Goal: Task Accomplishment & Management: Use online tool/utility

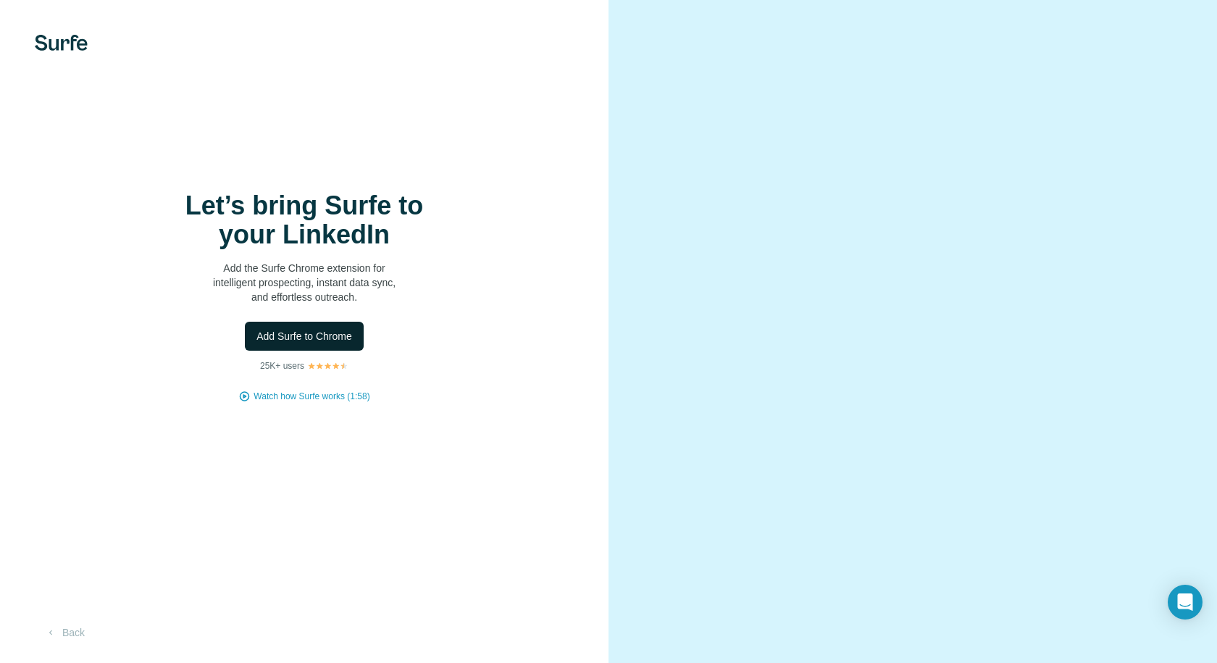
click at [293, 343] on span "Add Surfe to Chrome" at bounding box center [305, 336] width 96 height 14
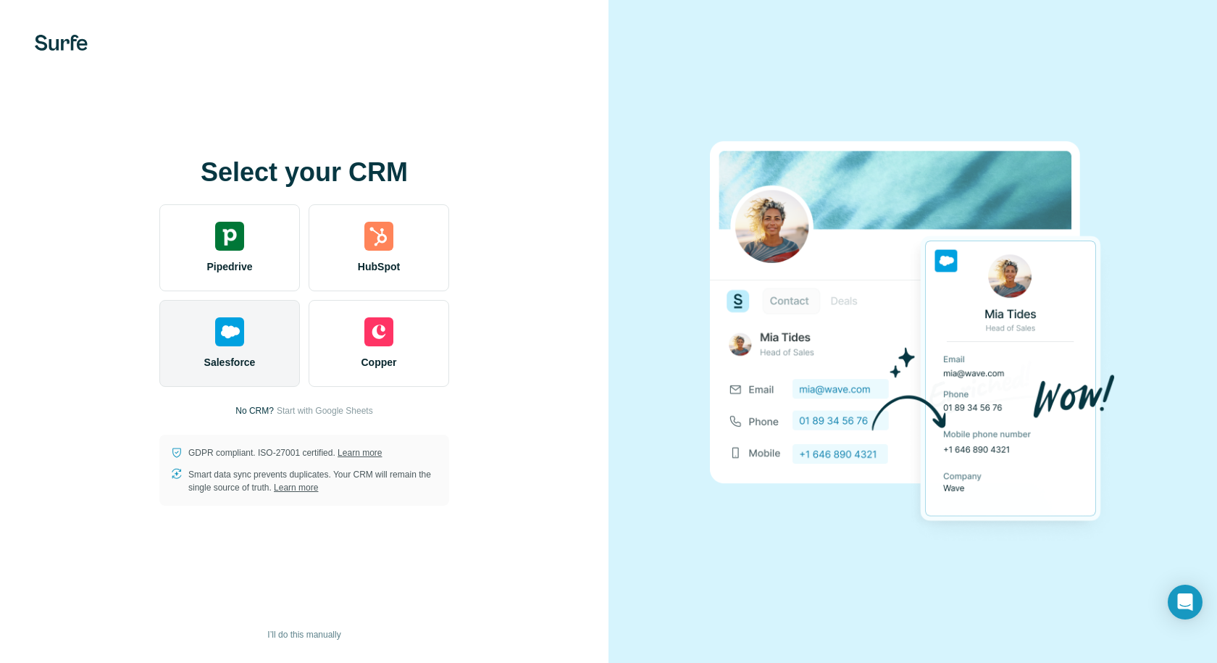
click at [228, 328] on img at bounding box center [229, 331] width 29 height 29
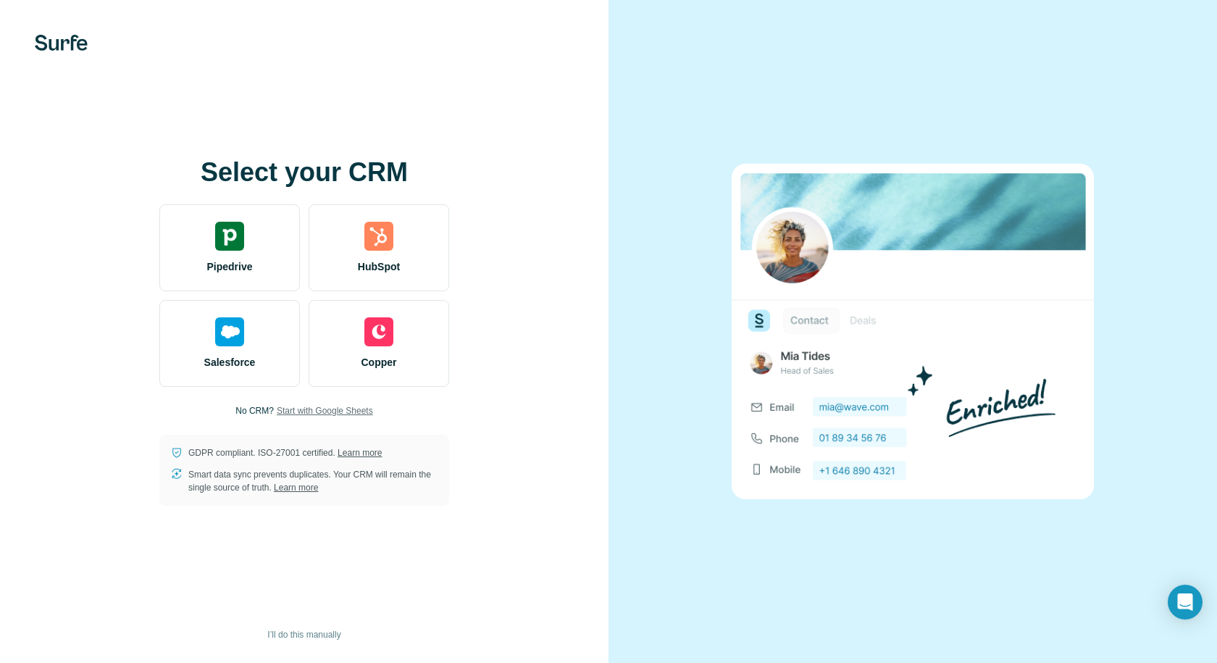
click at [330, 411] on span "Start with Google Sheets" at bounding box center [325, 410] width 96 height 13
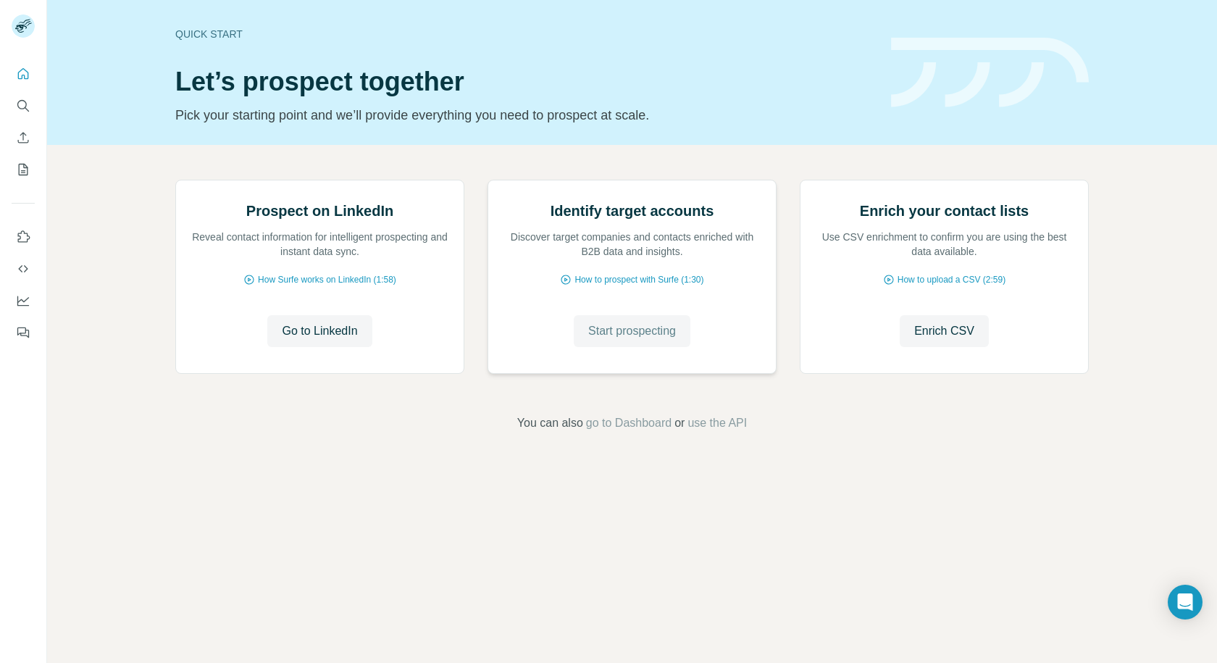
click at [641, 340] on span "Start prospecting" at bounding box center [632, 330] width 88 height 17
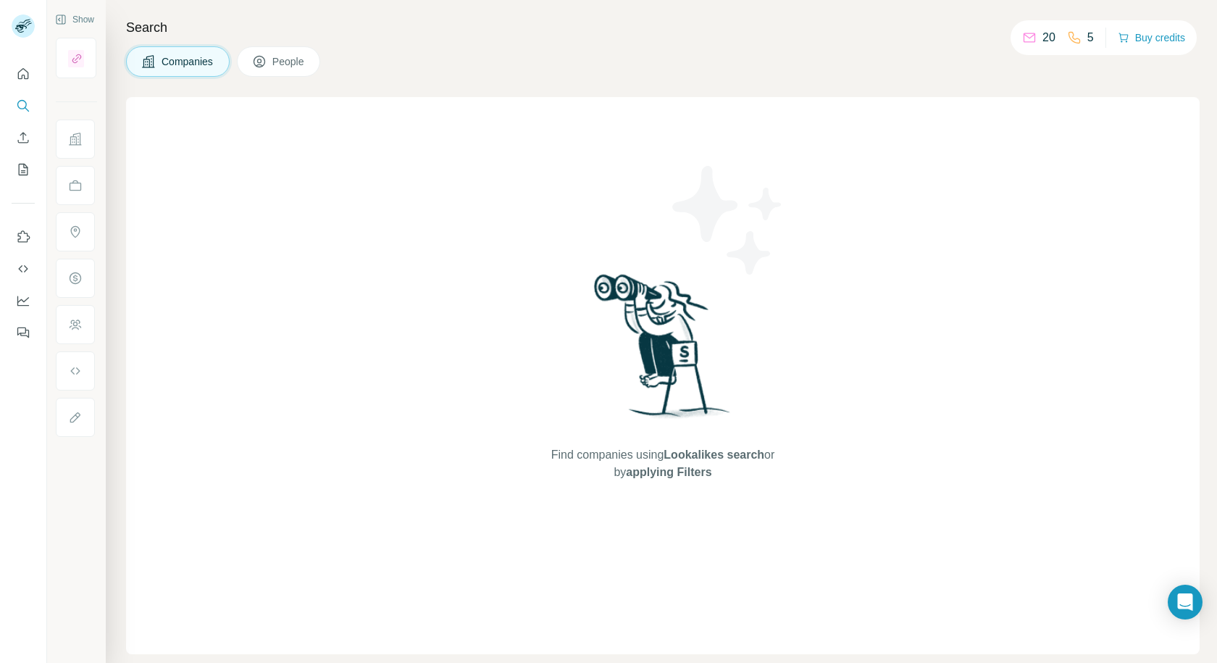
click at [275, 57] on span "People" at bounding box center [288, 61] width 33 height 14
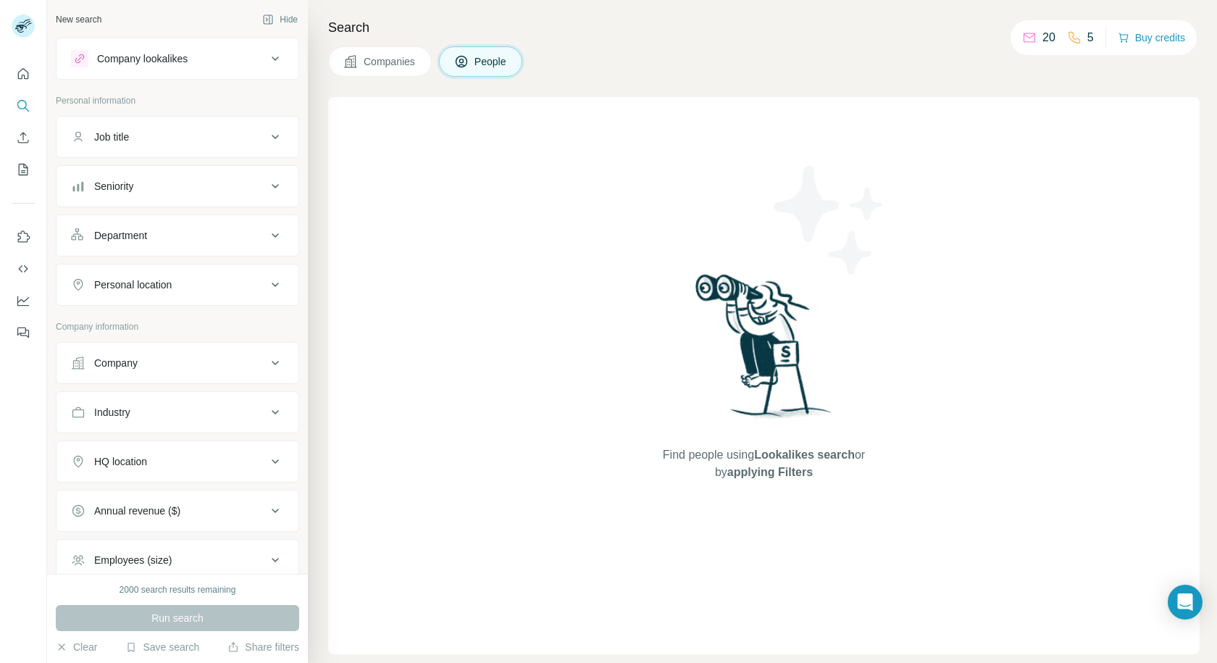
click at [273, 288] on button "Personal location" at bounding box center [178, 284] width 242 height 35
click at [185, 322] on input "text" at bounding box center [177, 321] width 213 height 26
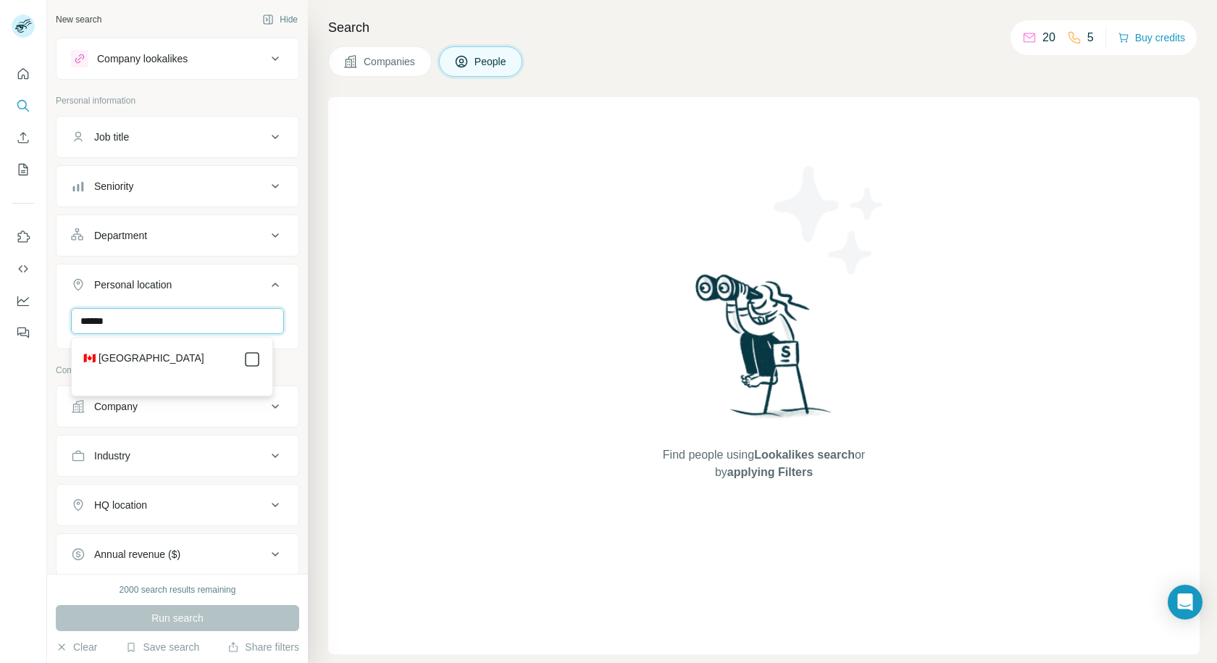
type input "******"
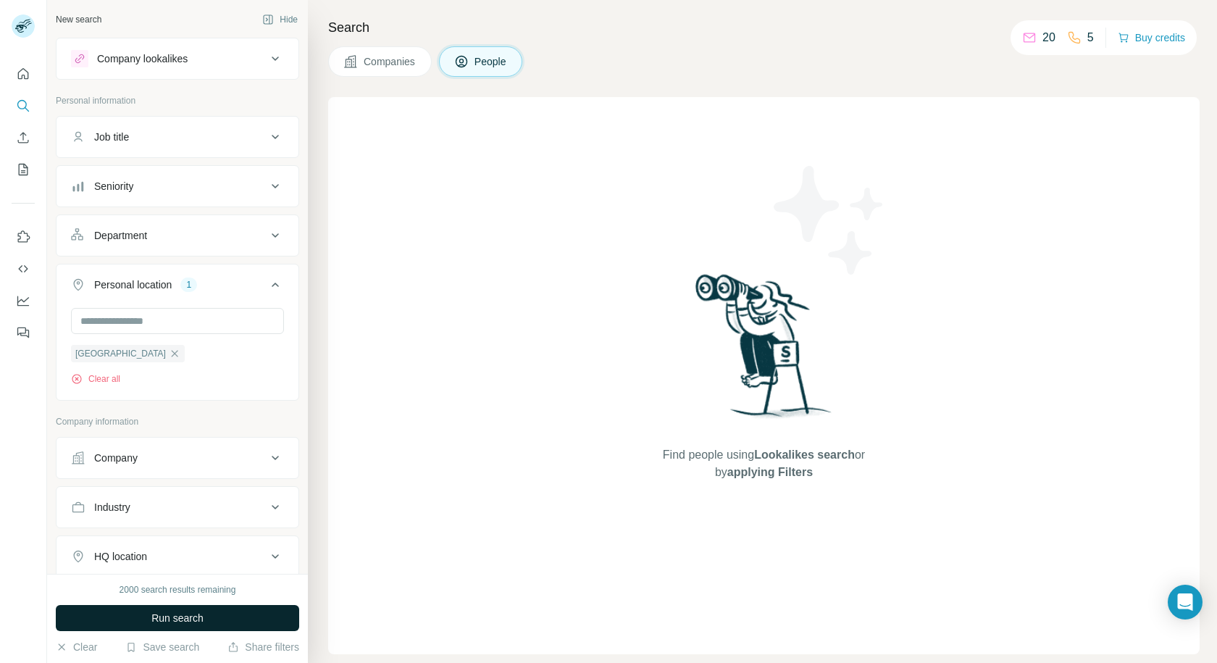
click at [188, 616] on span "Run search" at bounding box center [177, 618] width 52 height 14
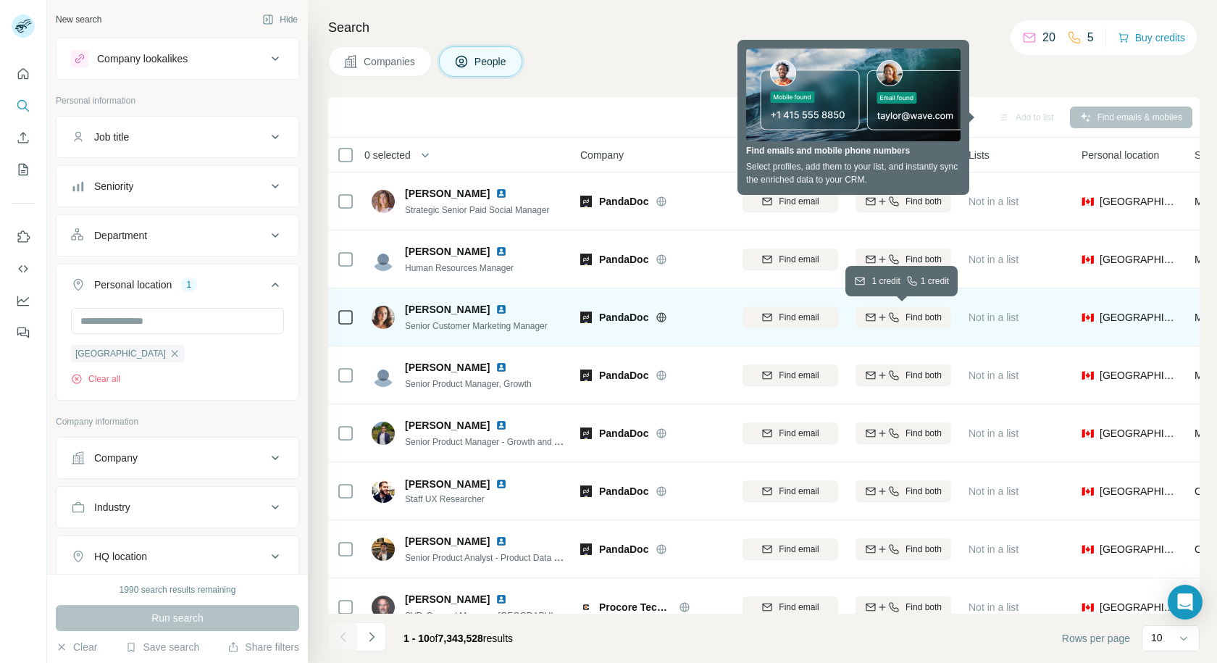
click at [923, 314] on span "Find both" at bounding box center [924, 317] width 36 height 13
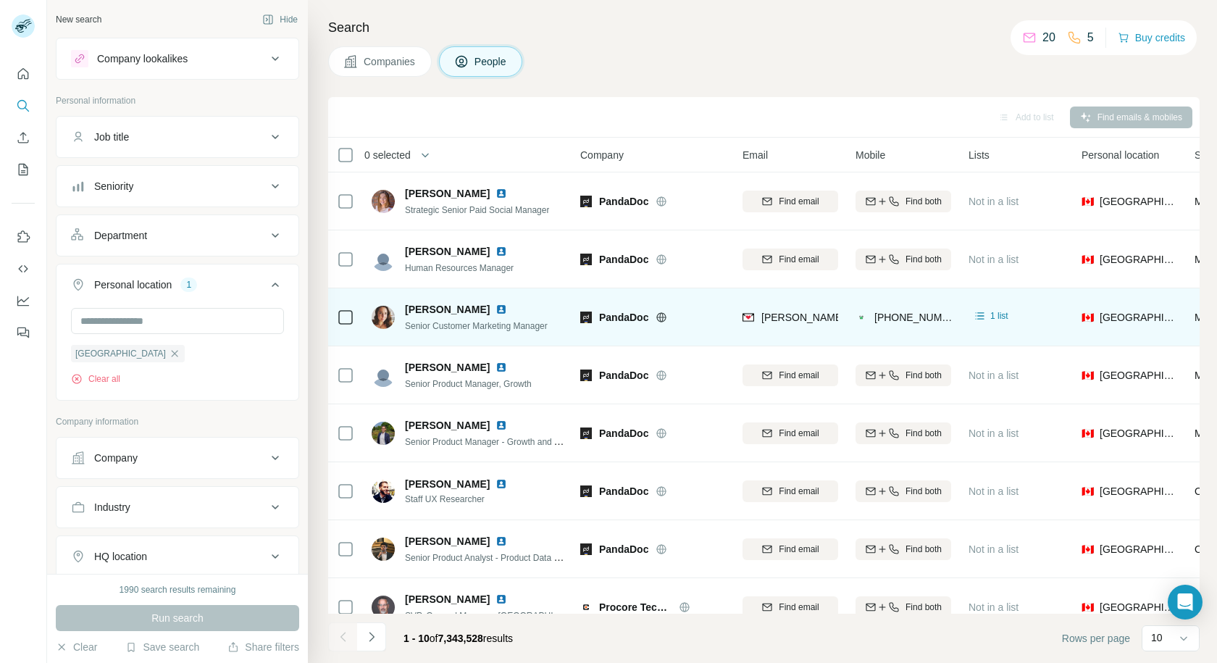
click at [1142, 114] on div "Add to list Find emails & mobiles" at bounding box center [763, 116] width 857 height 25
click at [1126, 118] on div "Add to list Find emails & mobiles" at bounding box center [763, 116] width 857 height 25
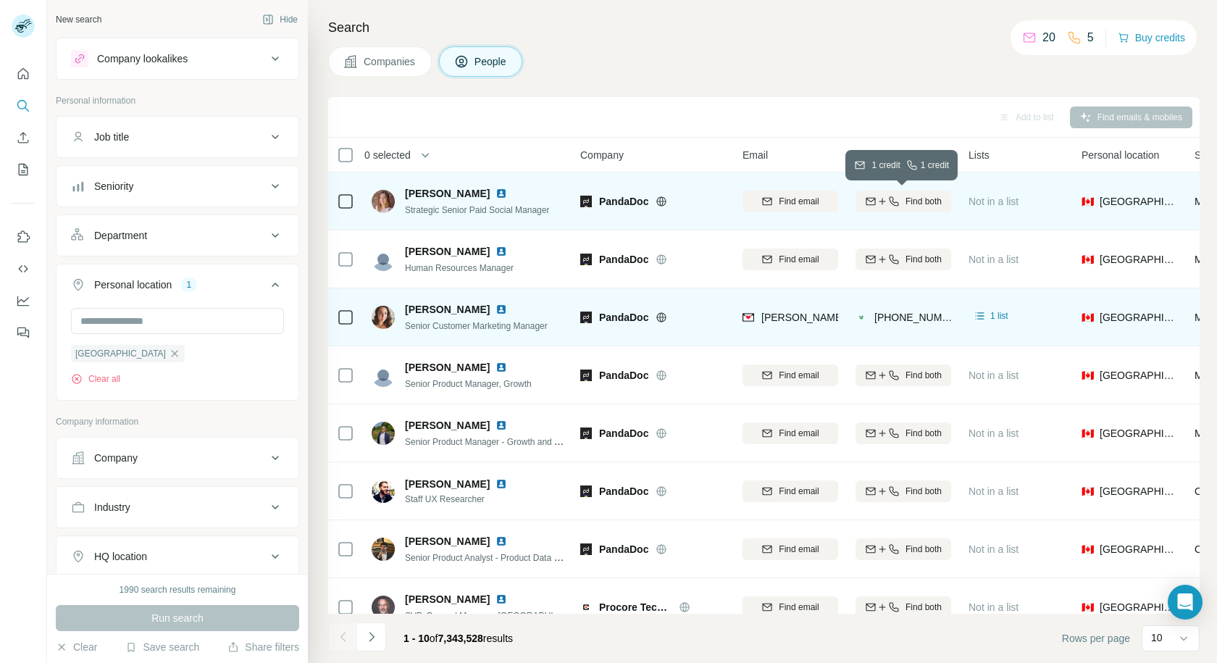
click at [906, 206] on span "Find both" at bounding box center [924, 201] width 36 height 13
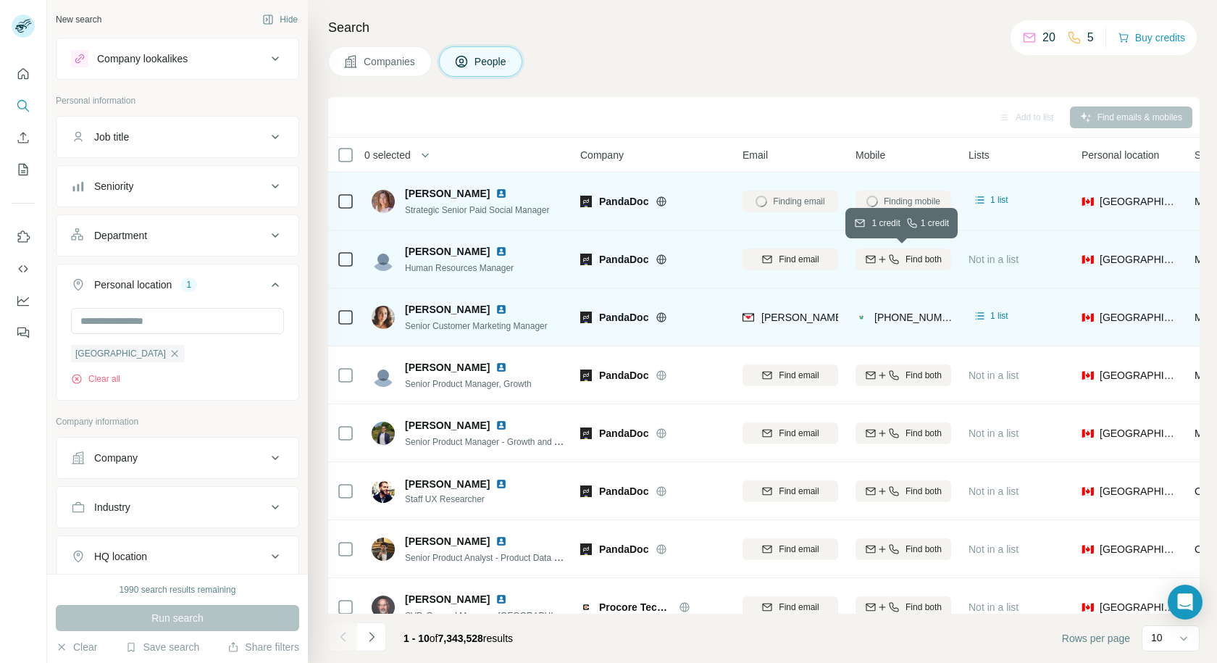
click at [922, 260] on span "Find both" at bounding box center [924, 259] width 36 height 13
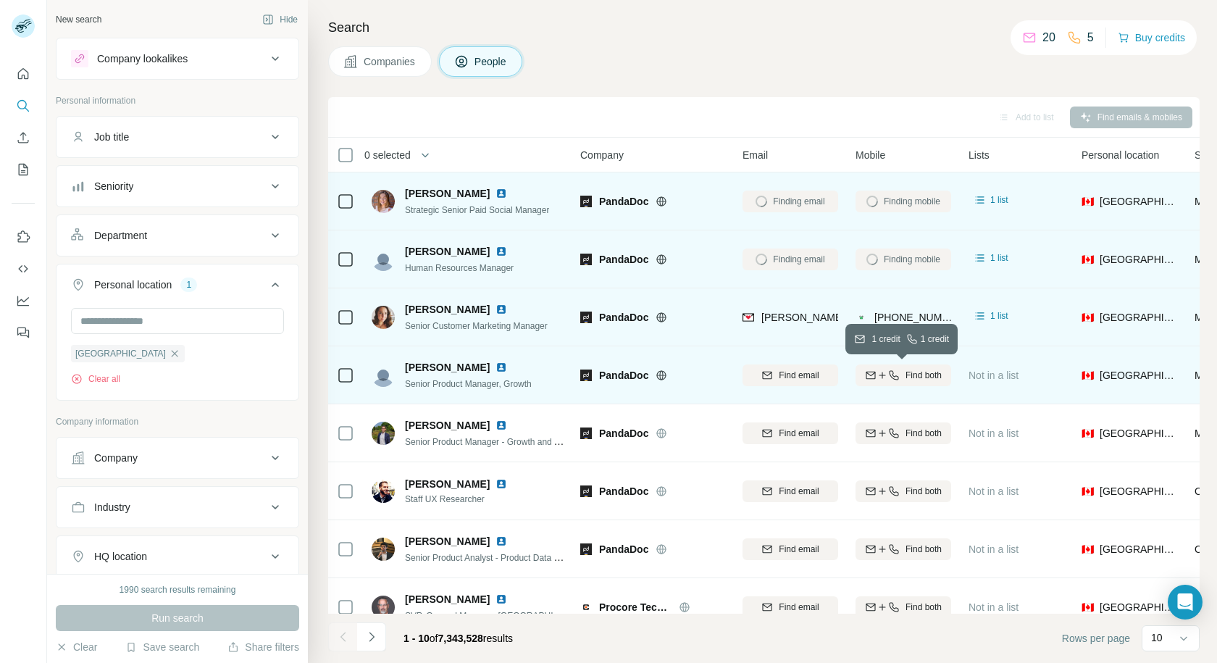
click at [924, 379] on span "Find both" at bounding box center [924, 375] width 36 height 13
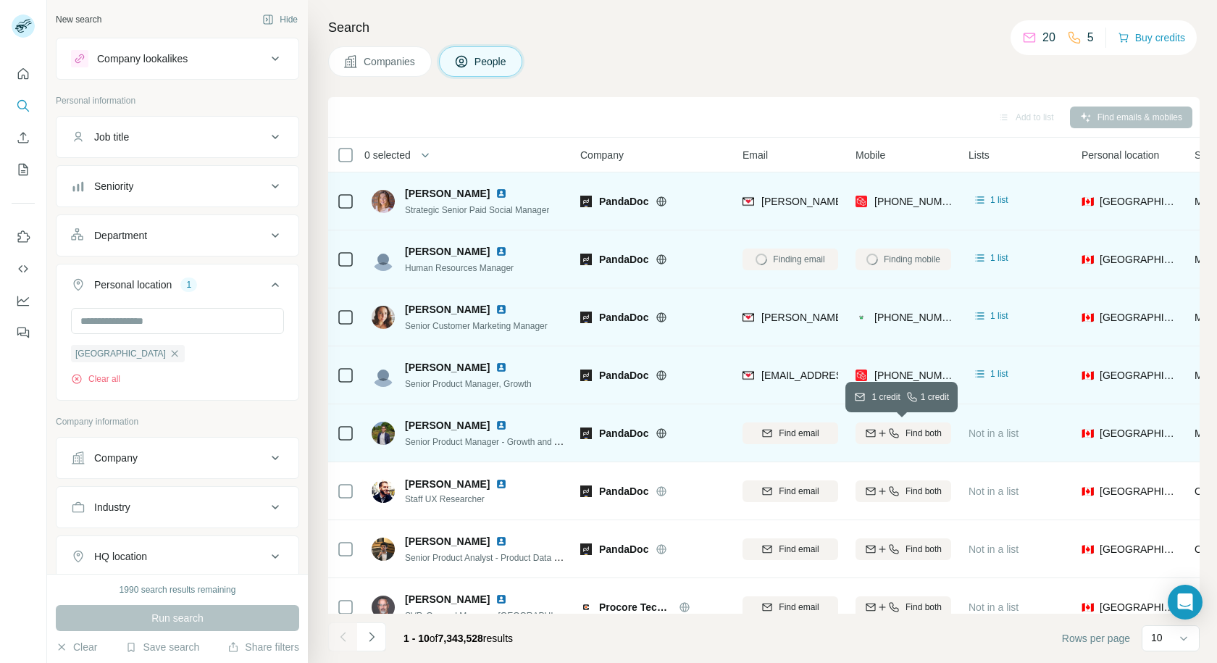
click at [916, 435] on span "Find both" at bounding box center [924, 433] width 36 height 13
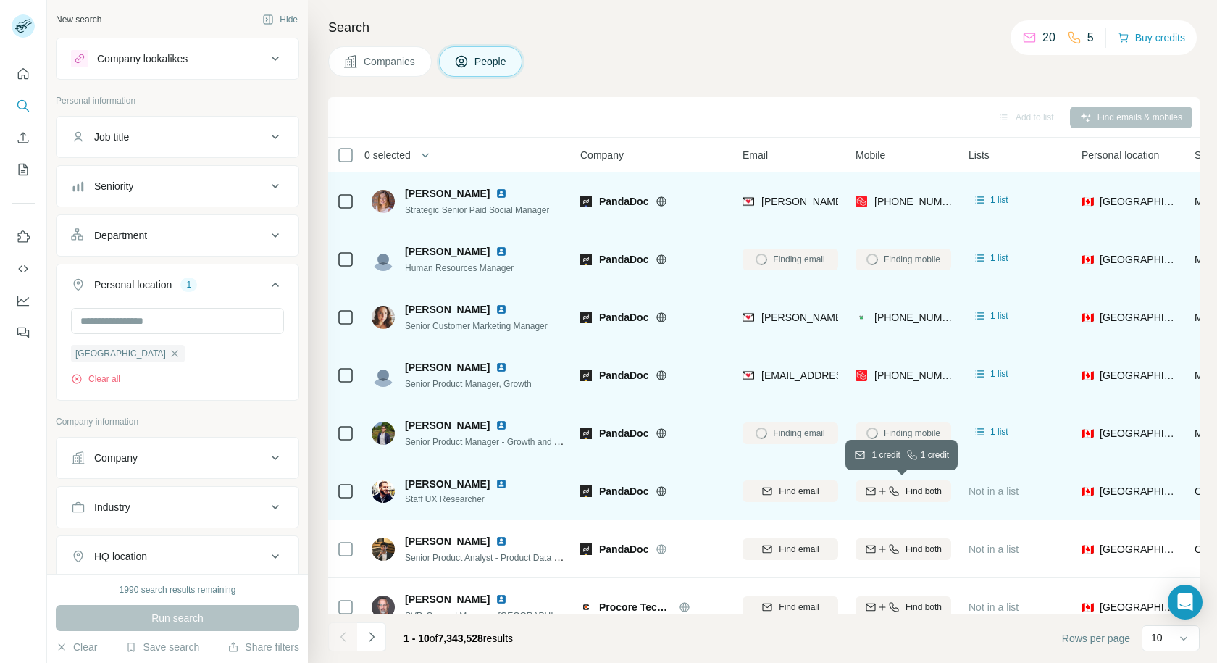
click at [907, 493] on span "Find both" at bounding box center [924, 491] width 36 height 13
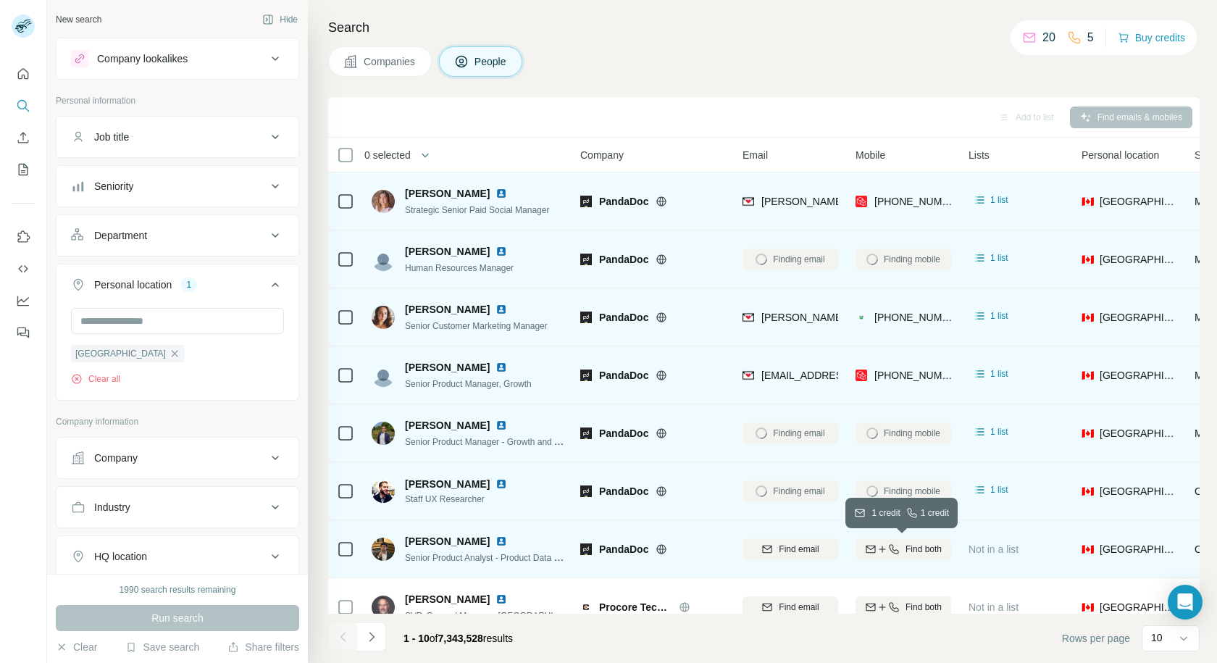
click at [922, 549] on span "Find both" at bounding box center [924, 549] width 36 height 13
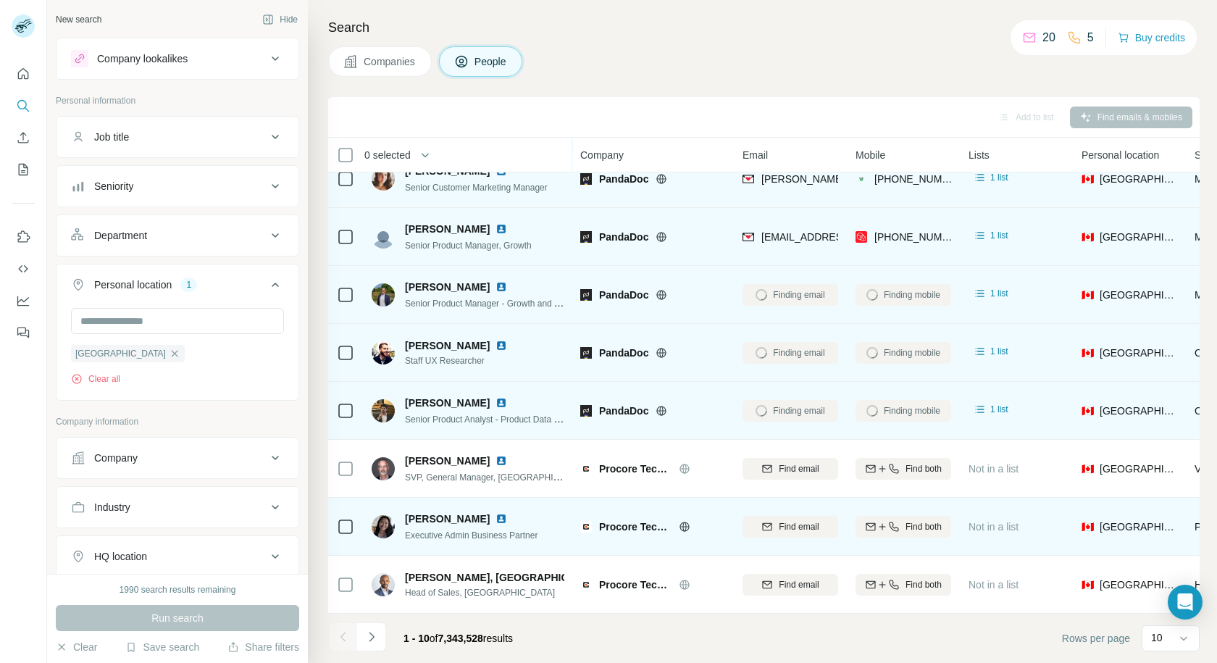
scroll to position [146, 0]
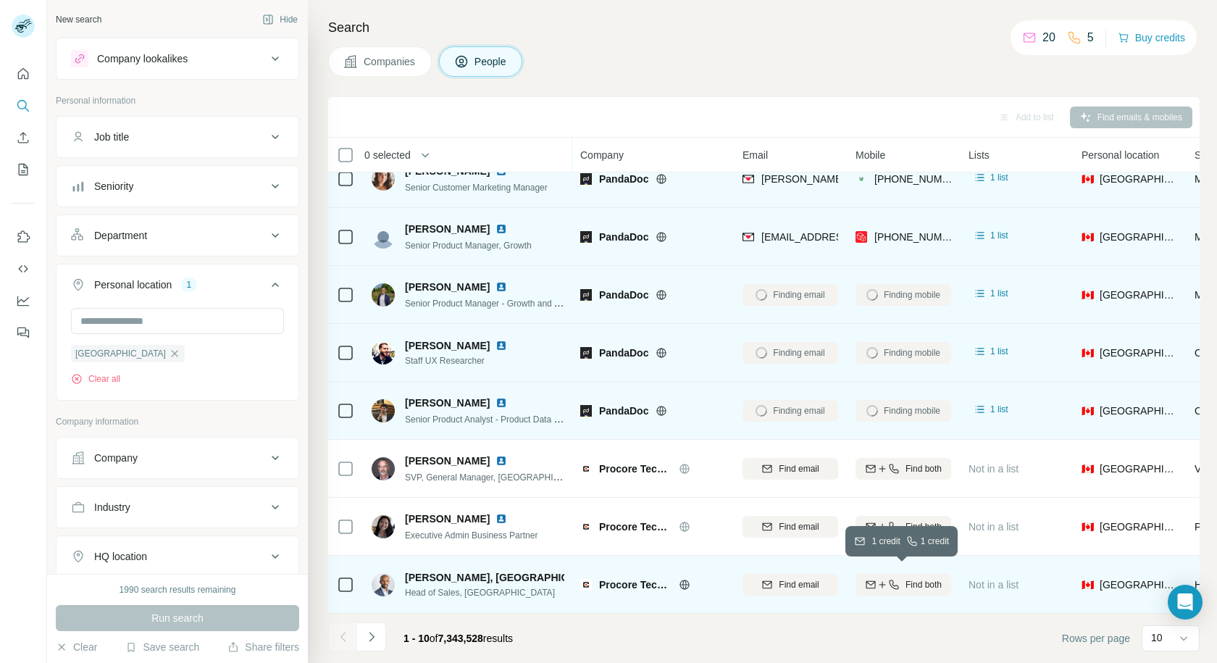
click at [920, 578] on span "Find both" at bounding box center [924, 584] width 36 height 13
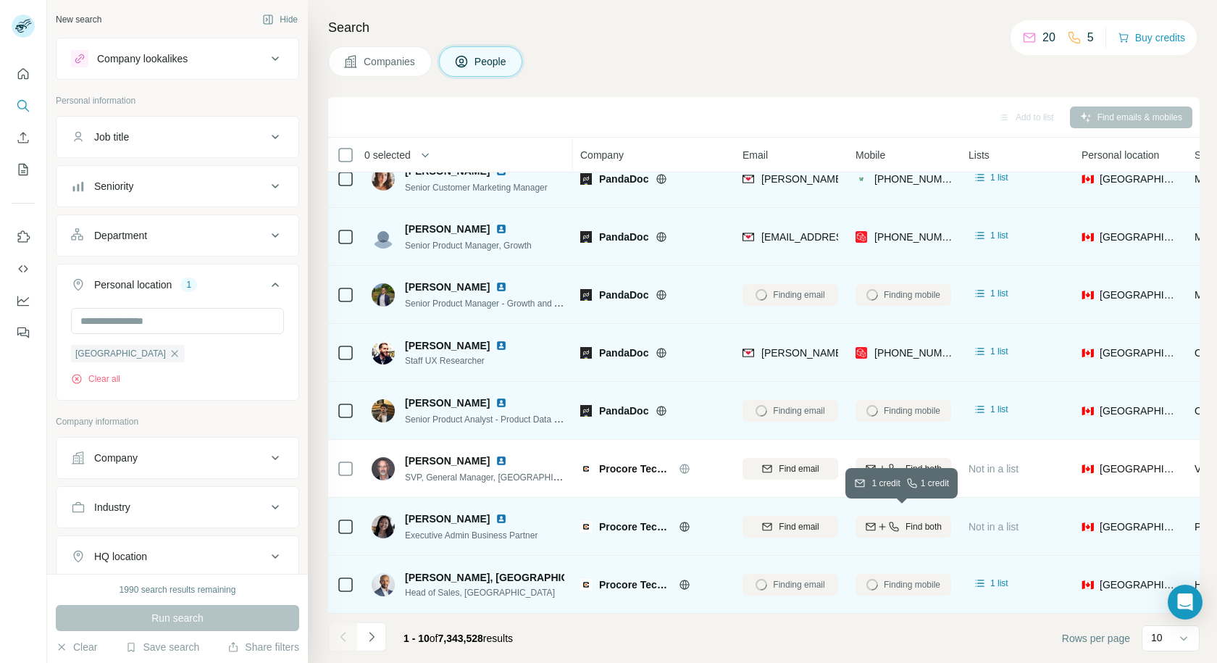
click at [922, 522] on span "Find both" at bounding box center [924, 526] width 36 height 13
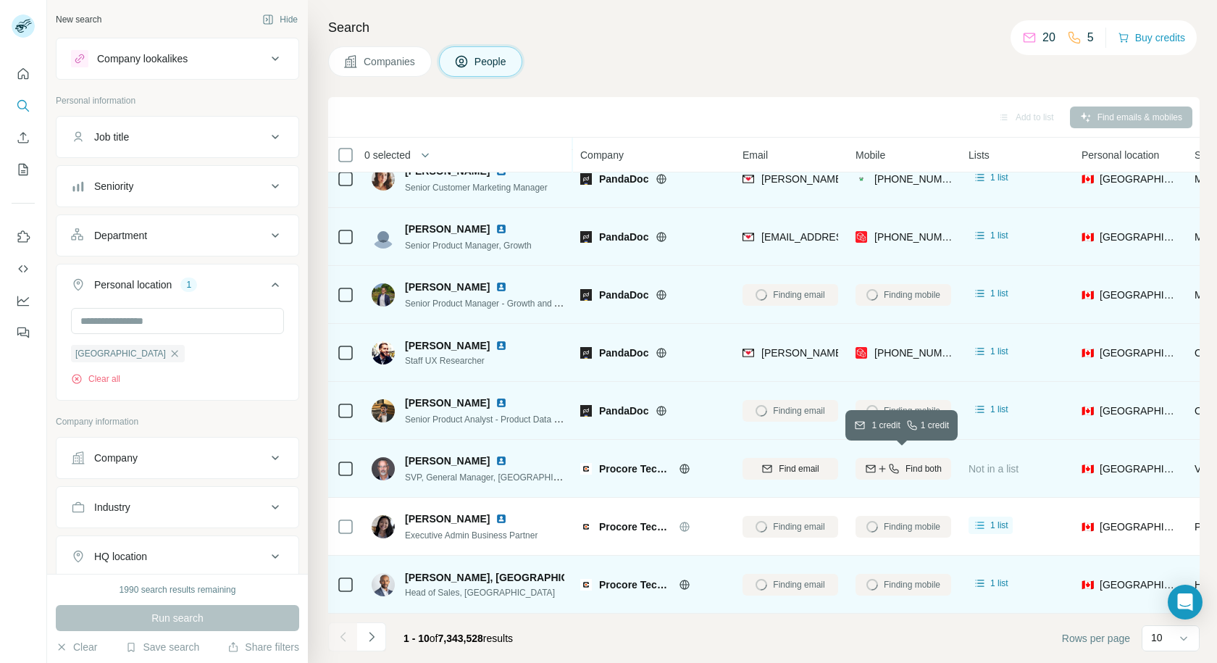
click at [926, 462] on span "Find both" at bounding box center [924, 468] width 36 height 13
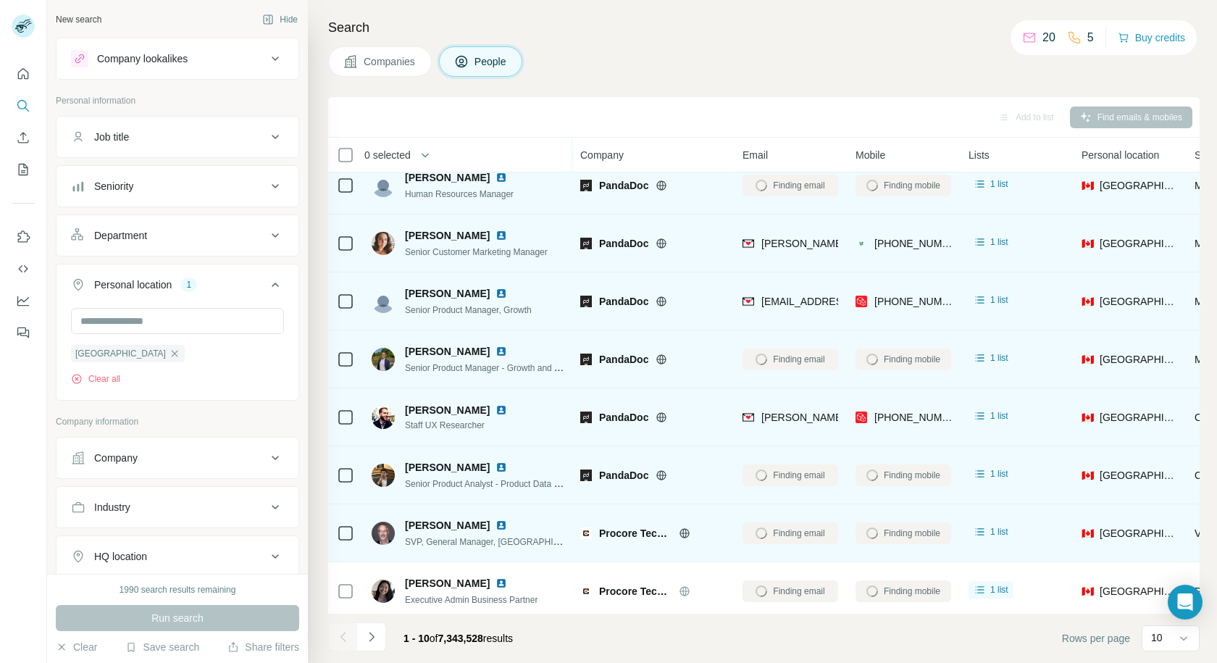
scroll to position [0, 0]
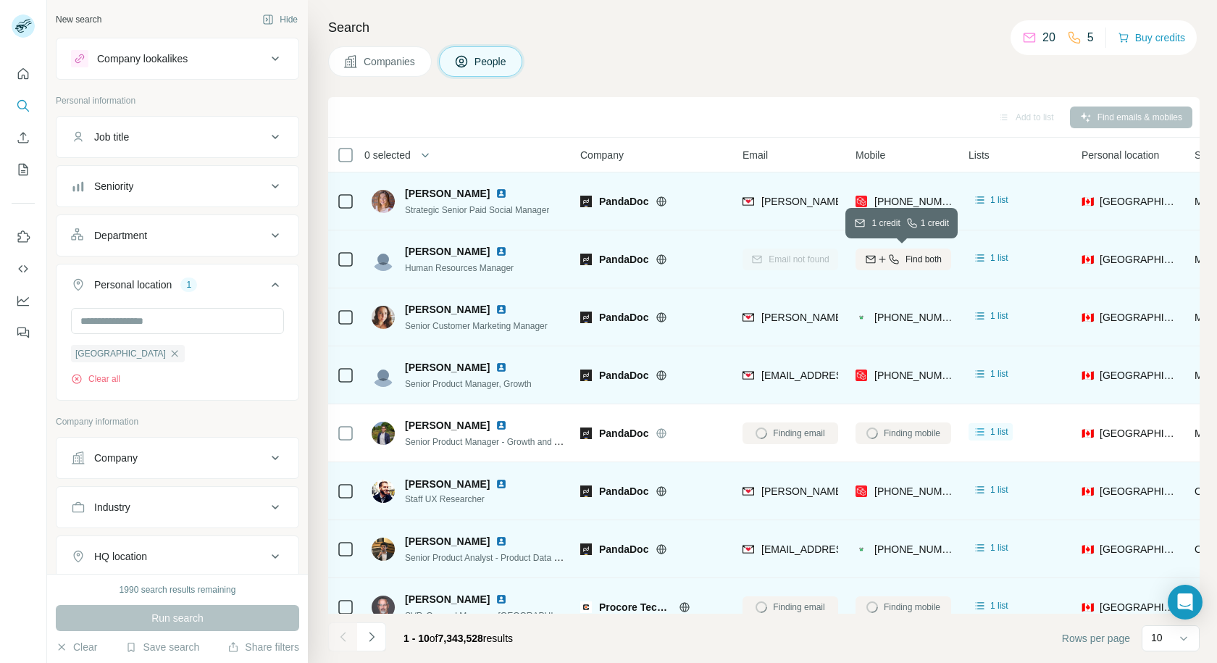
click at [930, 257] on span "Find both" at bounding box center [924, 259] width 36 height 13
click at [922, 259] on span "Find both" at bounding box center [924, 259] width 36 height 13
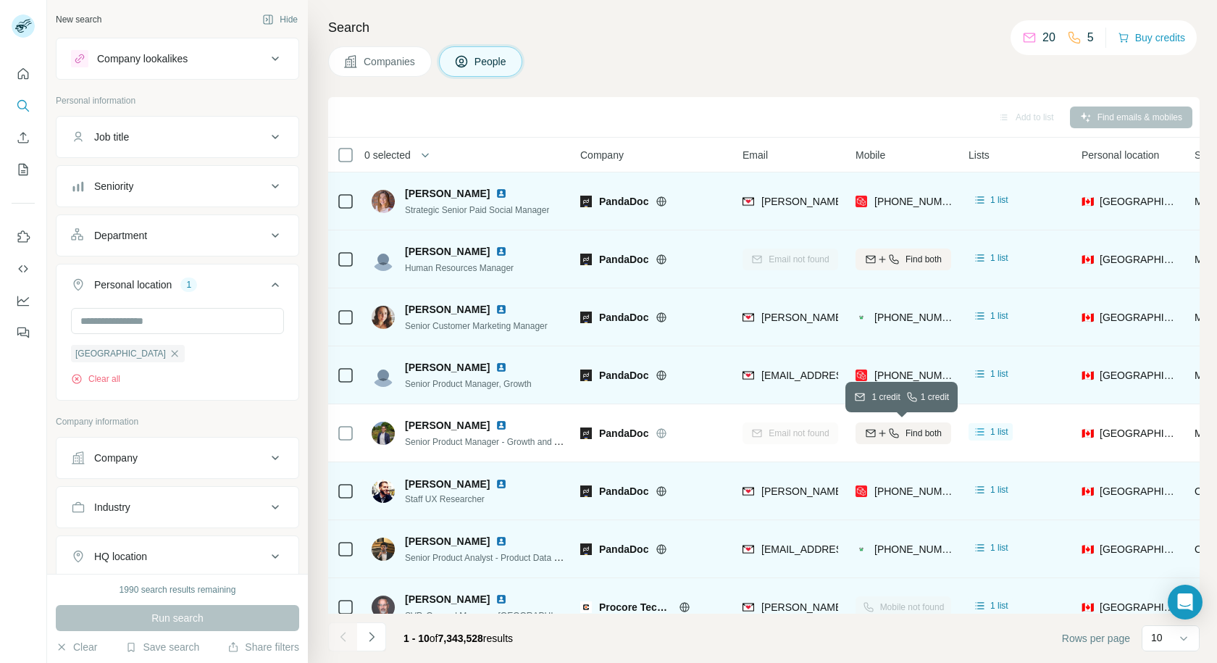
click at [921, 434] on span "Find both" at bounding box center [924, 433] width 36 height 13
click at [922, 436] on span "Find both" at bounding box center [924, 433] width 36 height 13
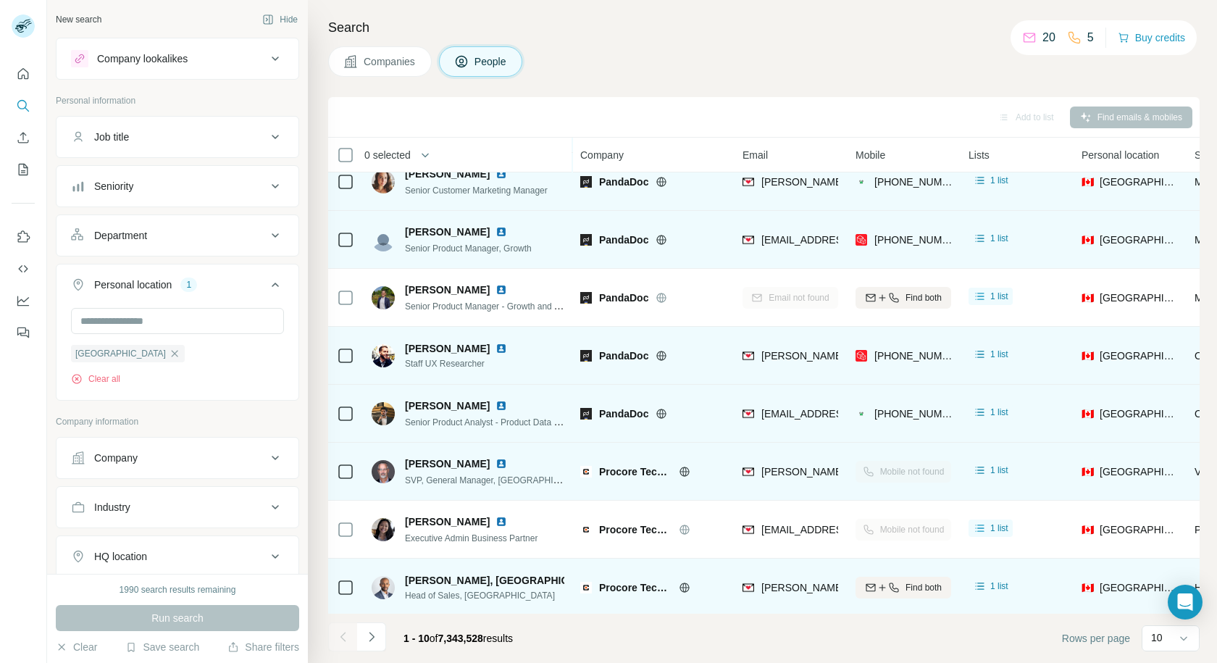
scroll to position [146, 0]
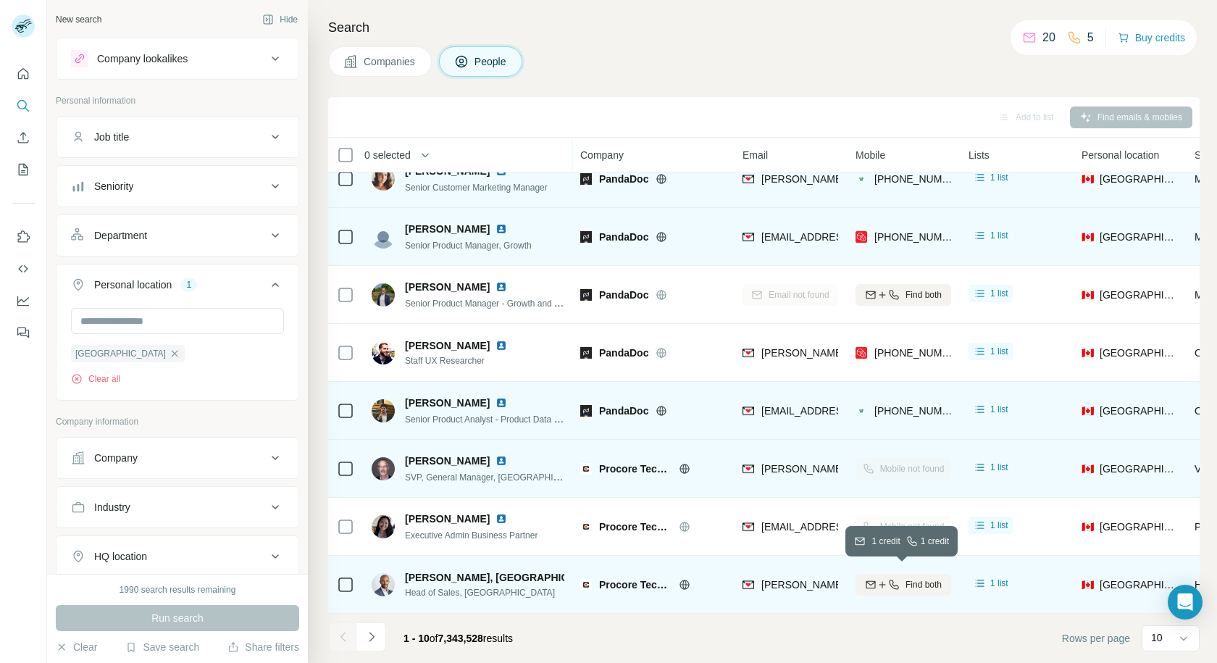
click at [919, 578] on span "Find both" at bounding box center [924, 584] width 36 height 13
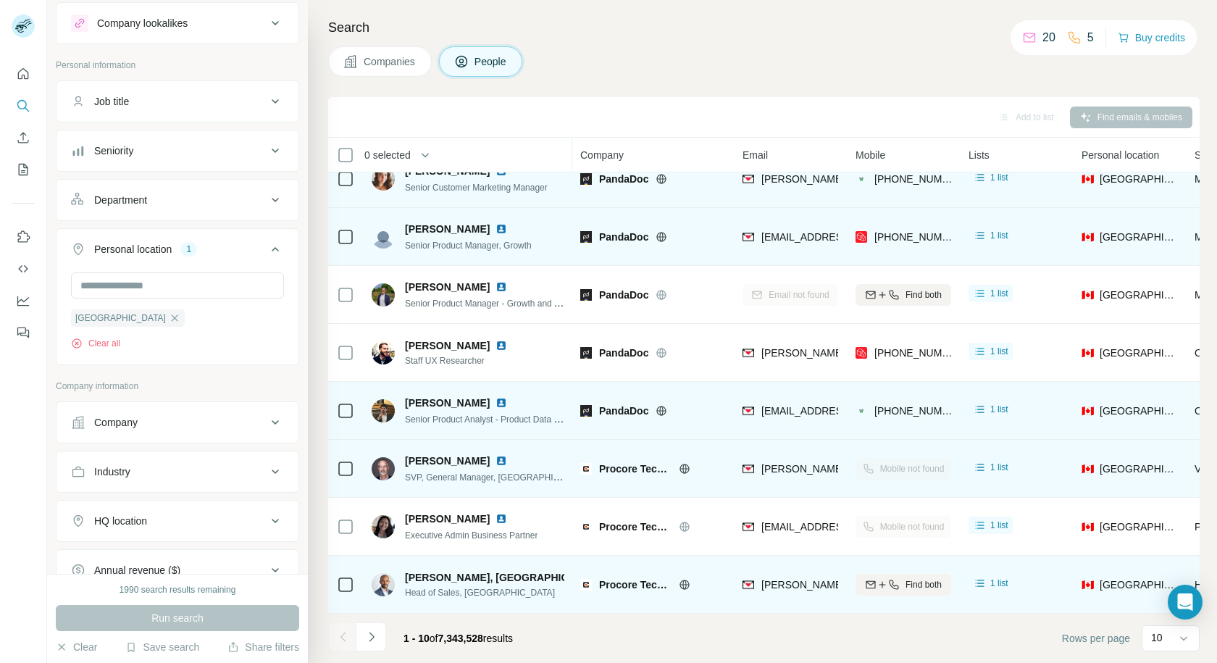
scroll to position [0, 0]
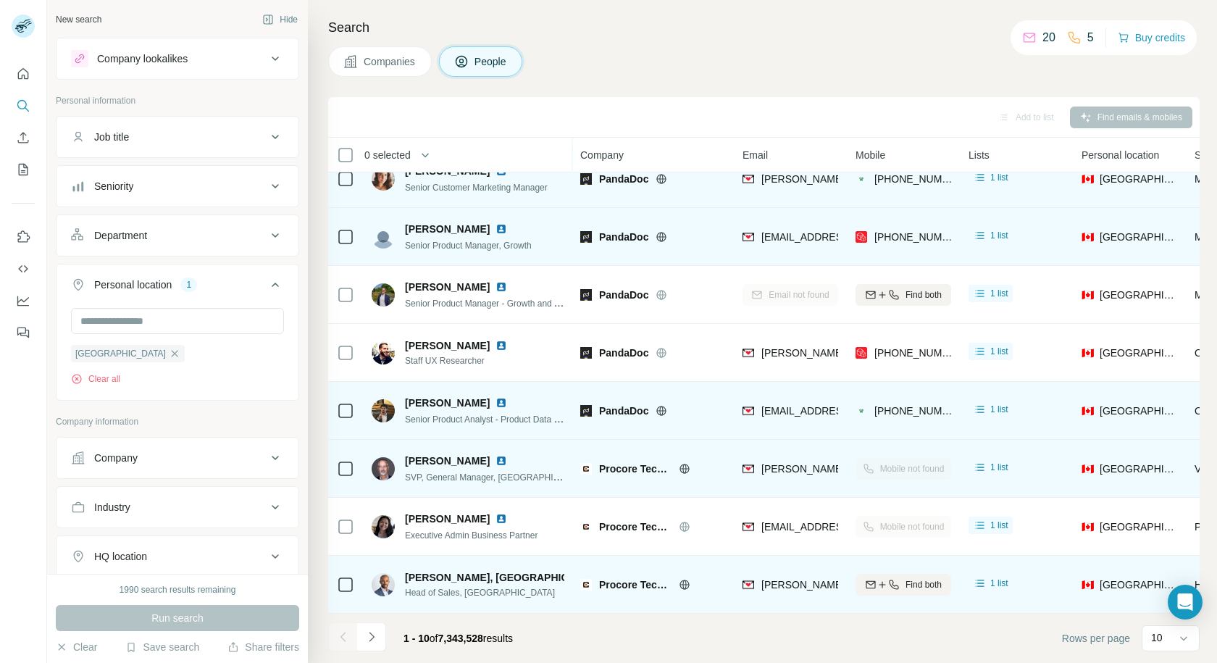
click at [214, 55] on div "Company lookalikes" at bounding box center [169, 58] width 196 height 17
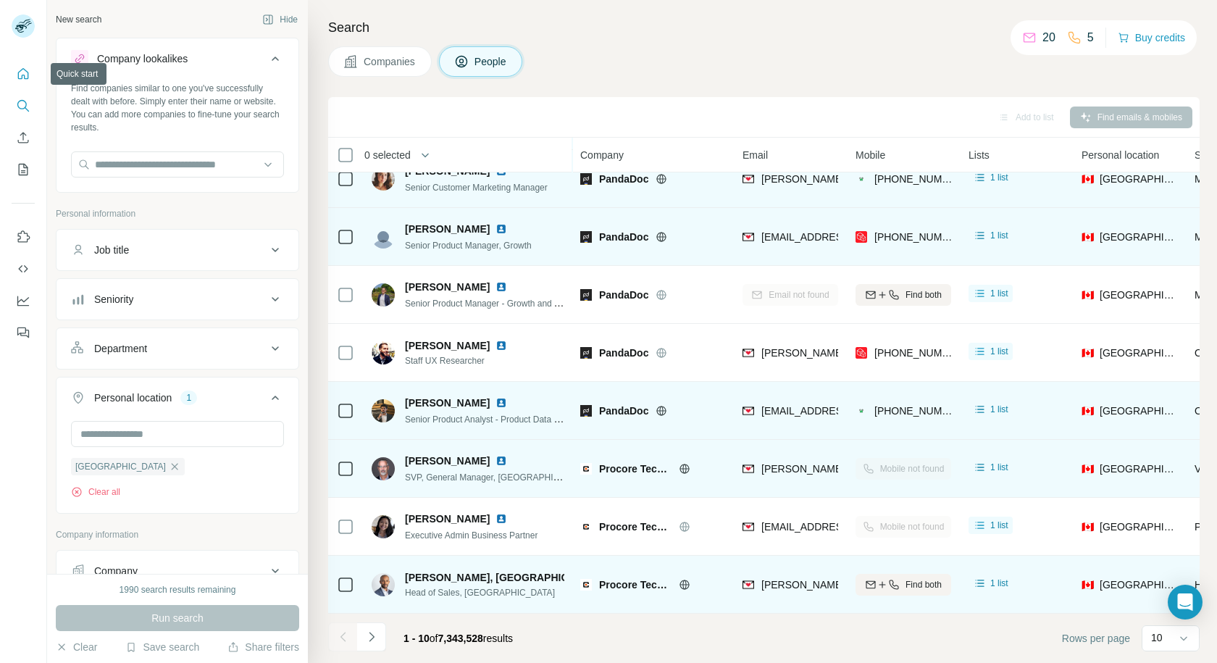
click at [26, 75] on icon "Quick start" at bounding box center [23, 74] width 14 height 14
